Goal: Use online tool/utility: Utilize a website feature to perform a specific function

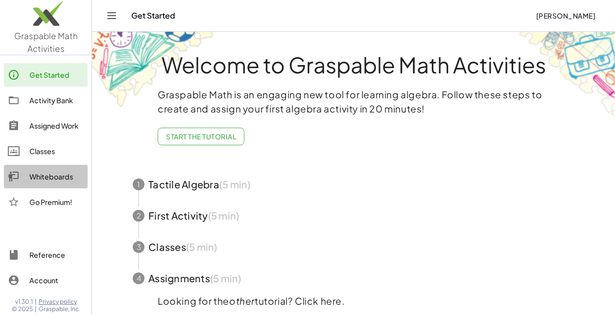
click at [46, 182] on div "Whiteboards" at bounding box center [56, 177] width 54 height 12
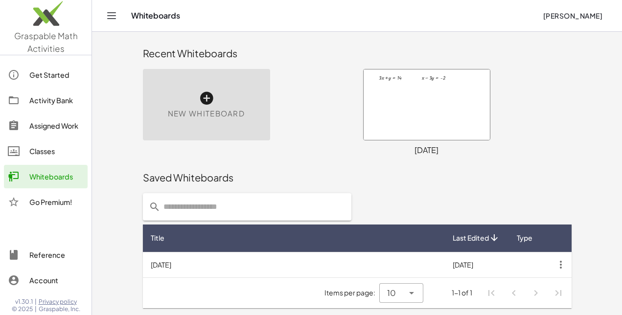
click at [206, 102] on icon at bounding box center [207, 99] width 16 height 16
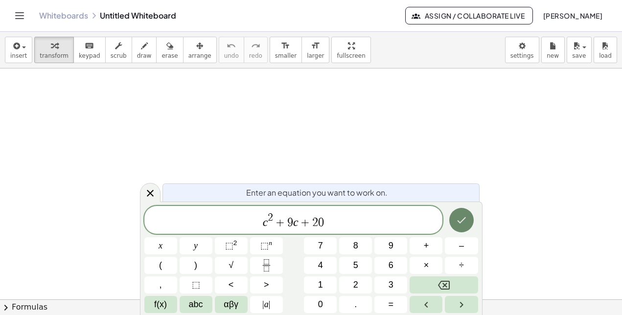
click at [461, 217] on icon "Done" at bounding box center [462, 220] width 12 height 12
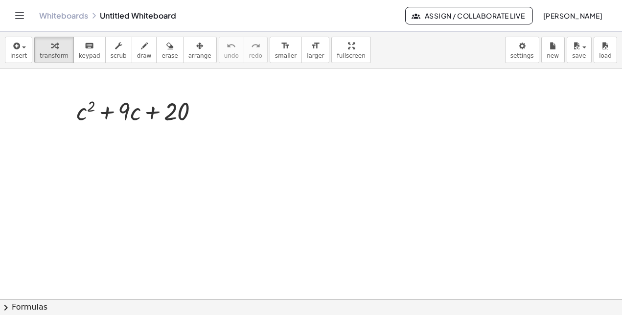
click at [24, 310] on button "chevron_right Formulas" at bounding box center [311, 307] width 622 height 16
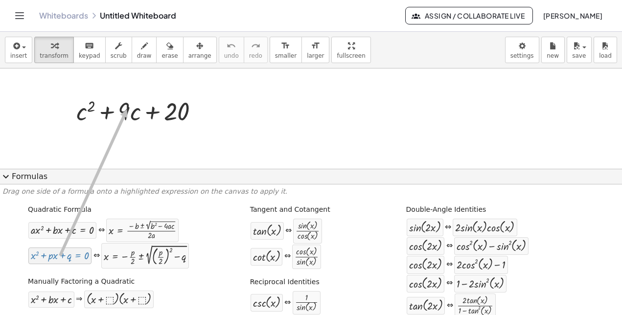
drag, startPoint x: 58, startPoint y: 261, endPoint x: 125, endPoint y: 110, distance: 165.2
click at [194, 150] on div at bounding box center [311, 300] width 622 height 462
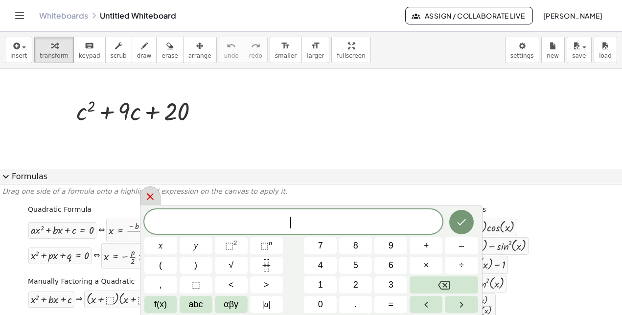
click at [157, 197] on div at bounding box center [150, 195] width 21 height 19
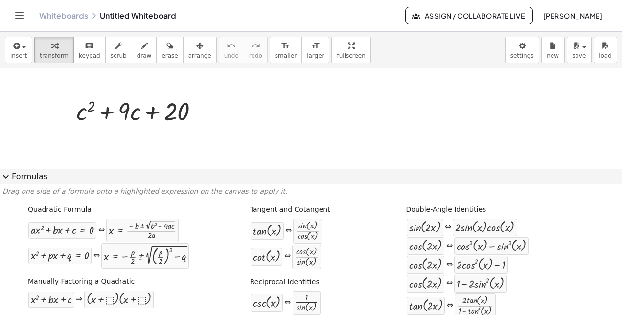
click at [6, 176] on span "expand_more" at bounding box center [6, 177] width 12 height 12
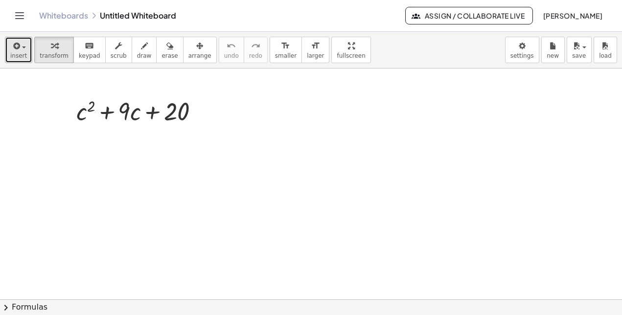
click at [21, 52] on span "insert" at bounding box center [18, 55] width 17 height 7
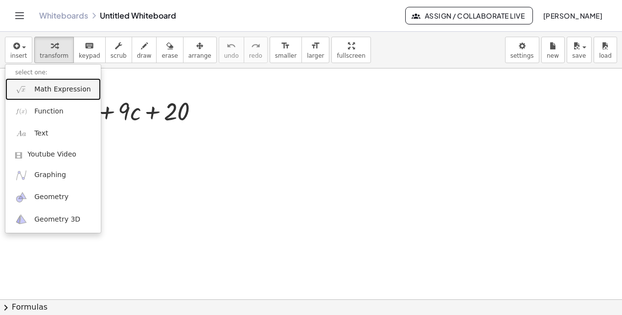
click at [46, 92] on span "Math Expression" at bounding box center [62, 90] width 56 height 10
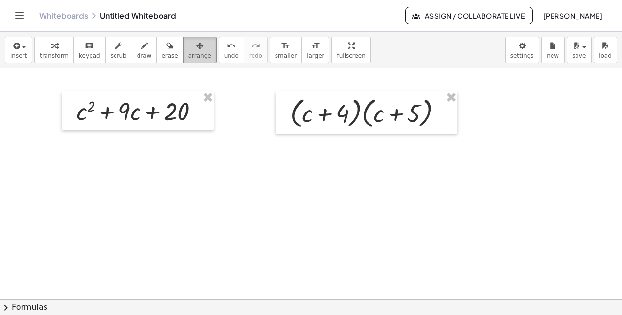
click at [190, 53] on span "arrange" at bounding box center [199, 55] width 23 height 7
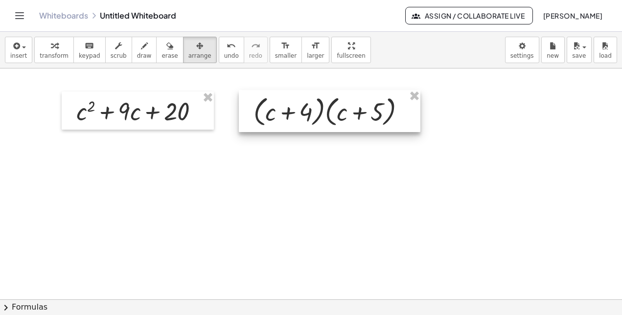
drag, startPoint x: 287, startPoint y: 99, endPoint x: 251, endPoint y: 98, distance: 36.7
click at [251, 98] on div at bounding box center [330, 111] width 182 height 42
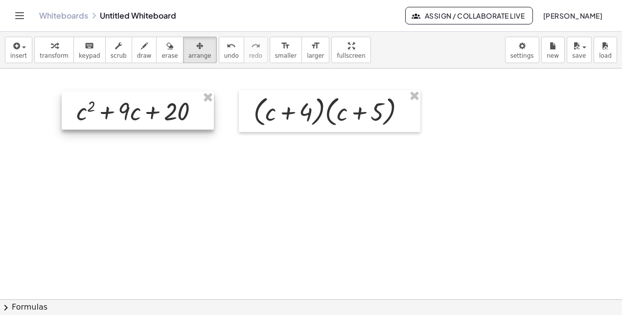
click at [198, 115] on div at bounding box center [138, 111] width 152 height 38
click at [170, 109] on div at bounding box center [138, 111] width 152 height 38
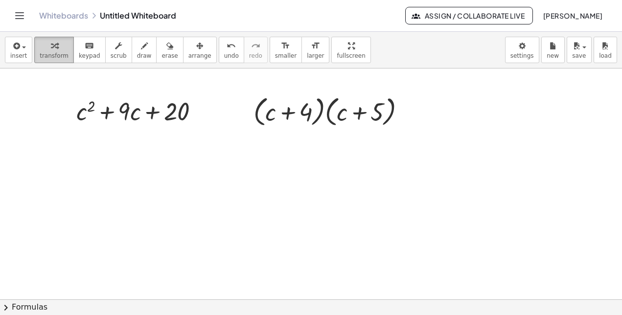
click at [41, 53] on span "transform" at bounding box center [54, 55] width 29 height 7
click at [138, 117] on div at bounding box center [141, 110] width 140 height 33
click at [134, 136] on icon at bounding box center [133, 136] width 8 height 8
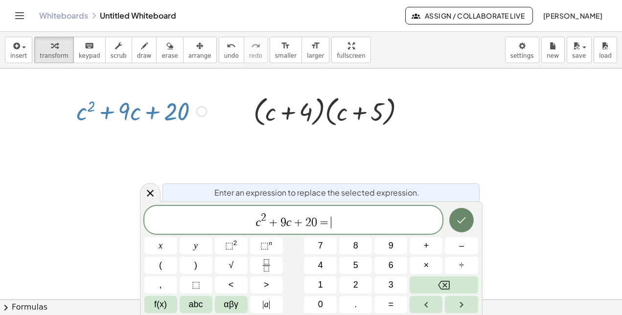
click at [461, 222] on icon "Done" at bounding box center [461, 220] width 9 height 6
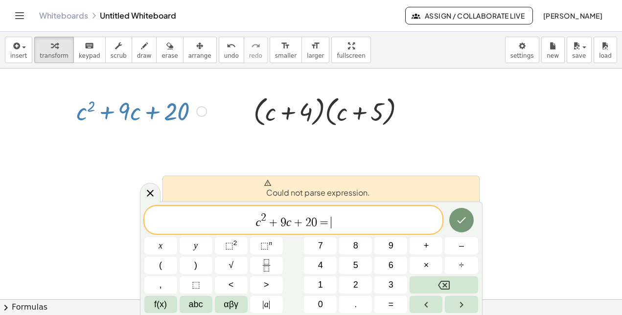
click at [393, 222] on span "c 2 + 9 c + 2 0 = ​" at bounding box center [293, 221] width 299 height 18
click at [145, 192] on icon at bounding box center [150, 193] width 12 height 12
